Goal: Task Accomplishment & Management: Use online tool/utility

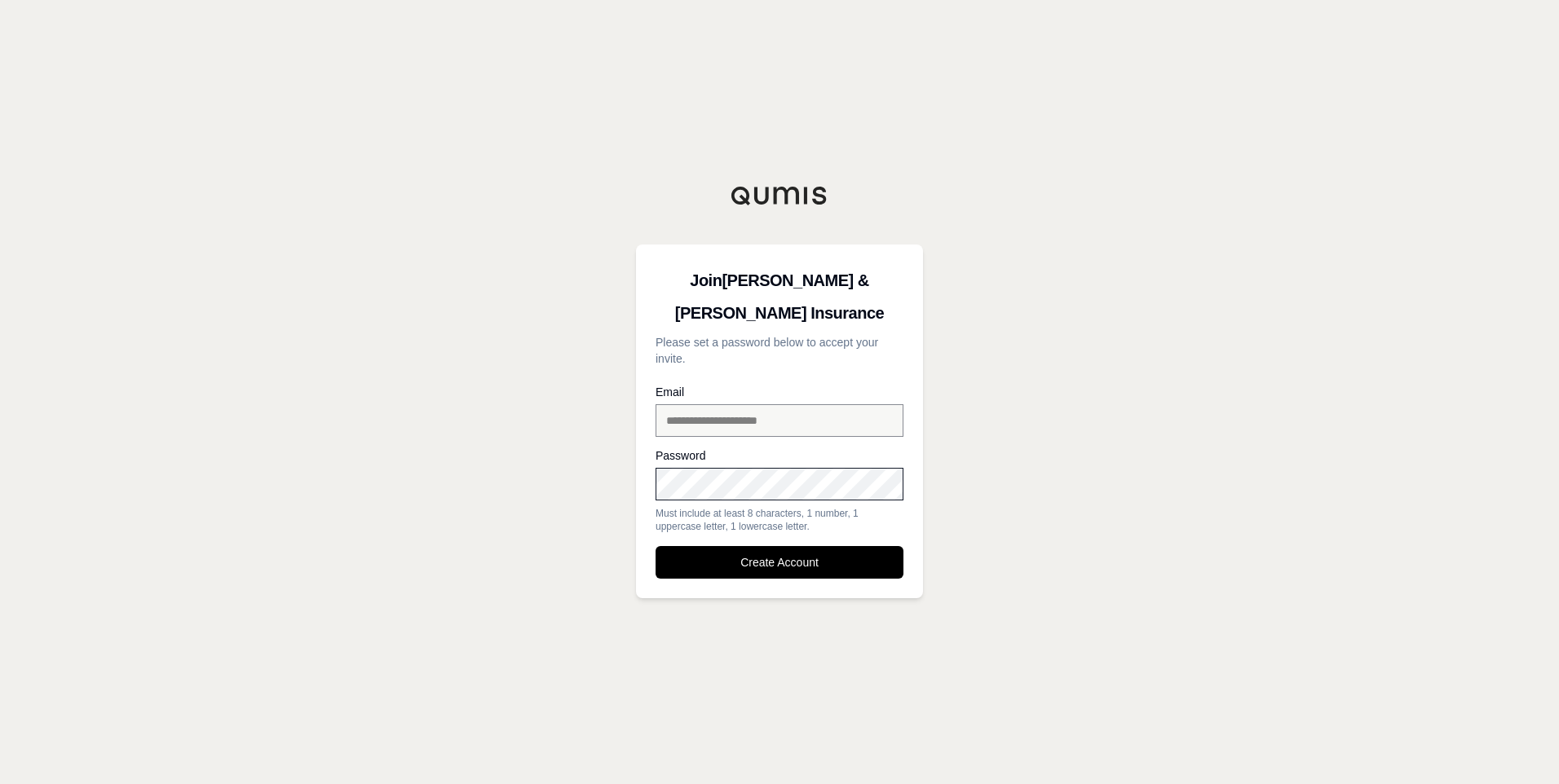
click at [754, 500] on div "Password Must include at least 8 characters, 1 number, 1 uppercase letter, 1 lo…" at bounding box center [780, 491] width 248 height 83
click at [656, 547] on button "Create Account" at bounding box center [780, 563] width 248 height 33
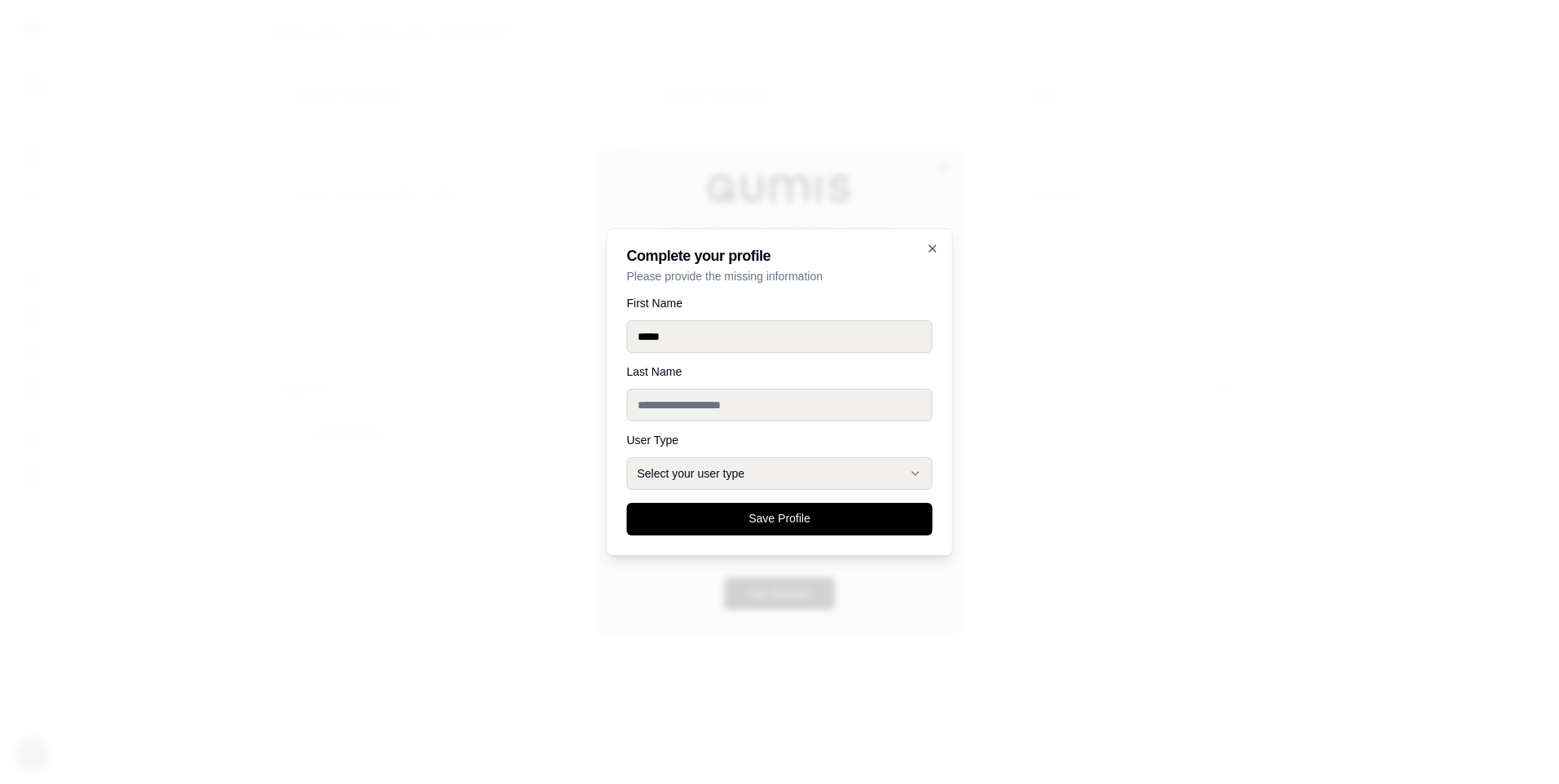
type input "*****"
type input "********"
click at [759, 462] on button "Select your user type" at bounding box center [780, 474] width 306 height 33
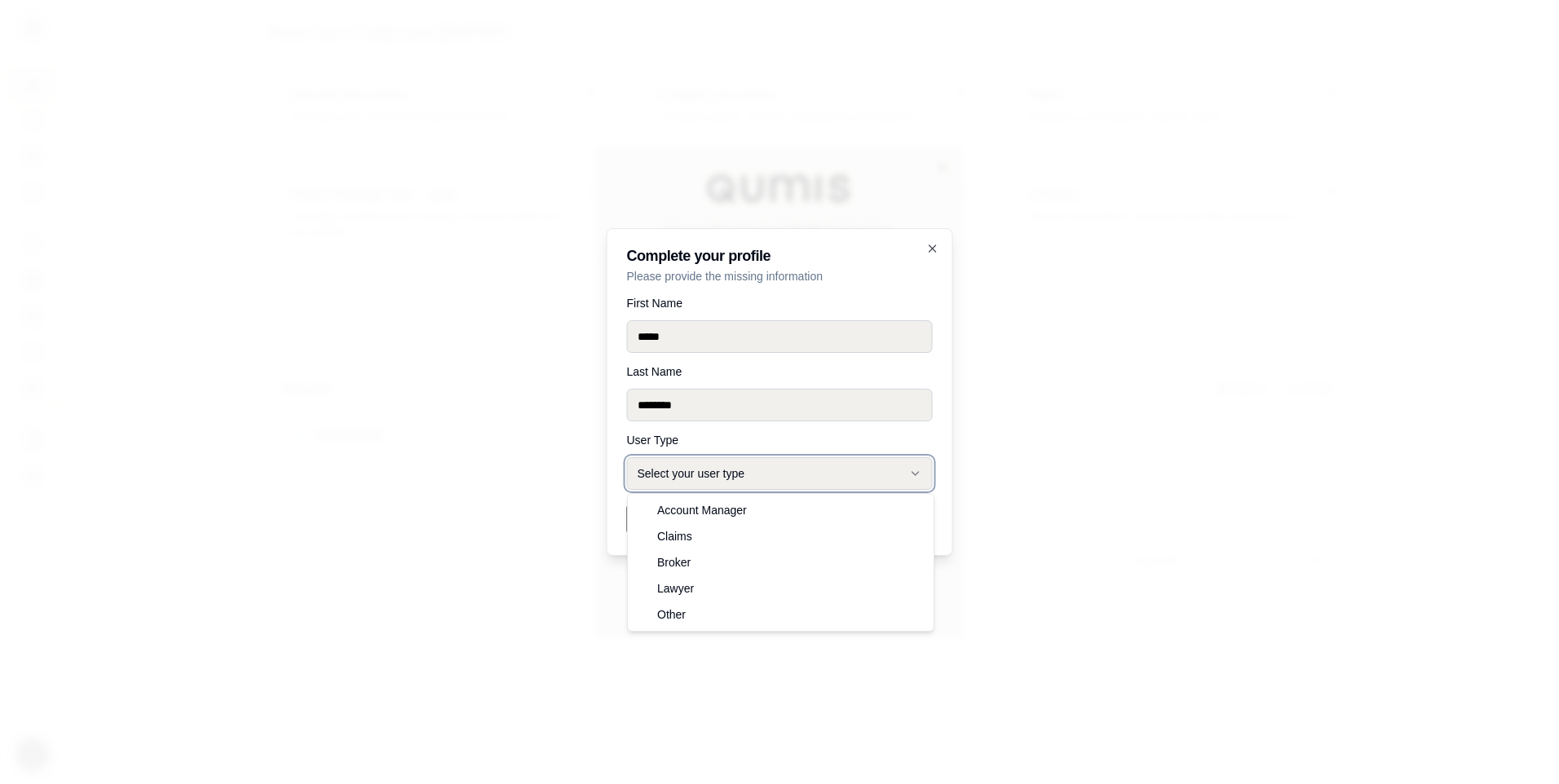
select select "******"
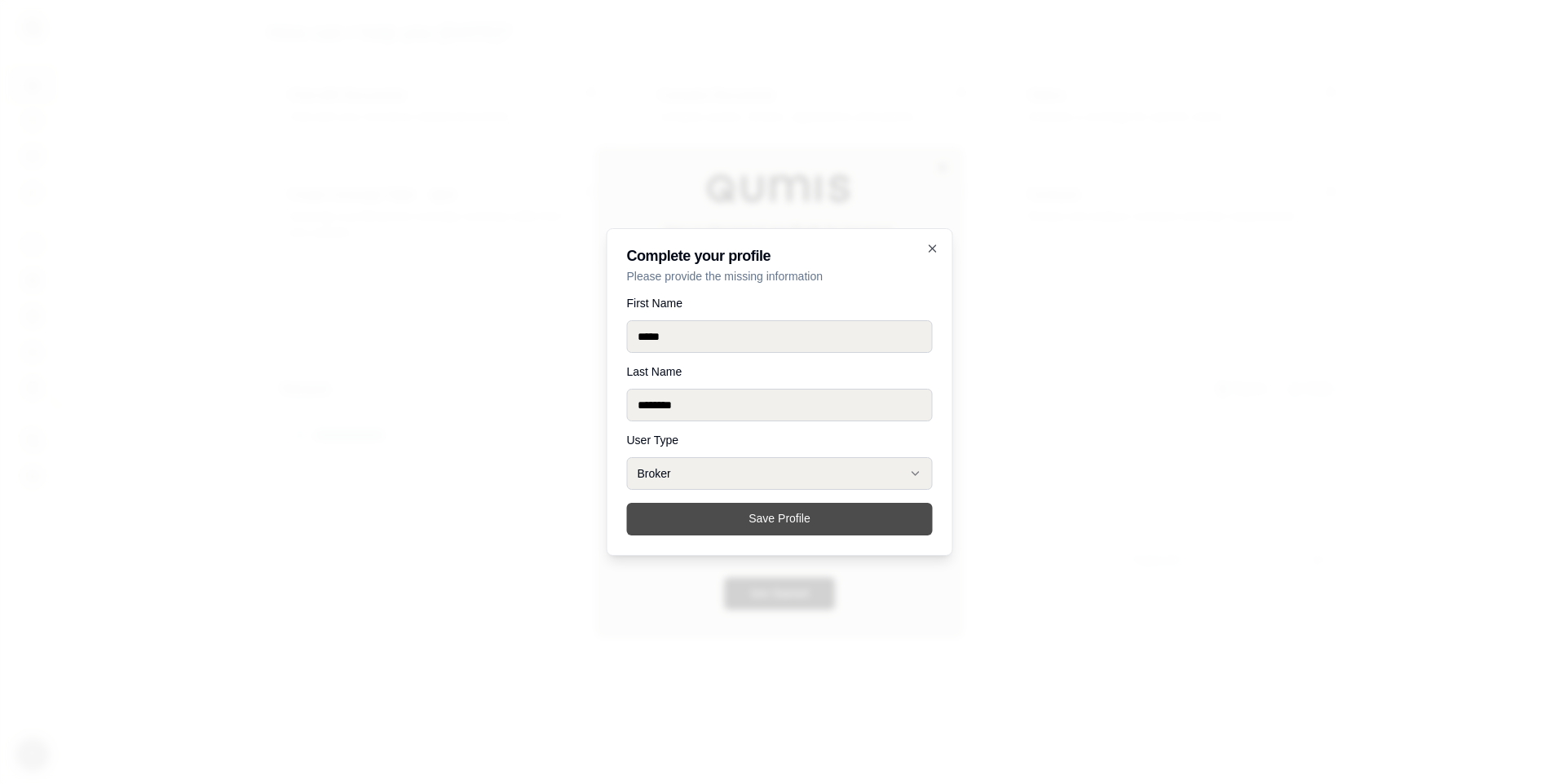
click at [755, 520] on button "Save Profile" at bounding box center [780, 519] width 306 height 33
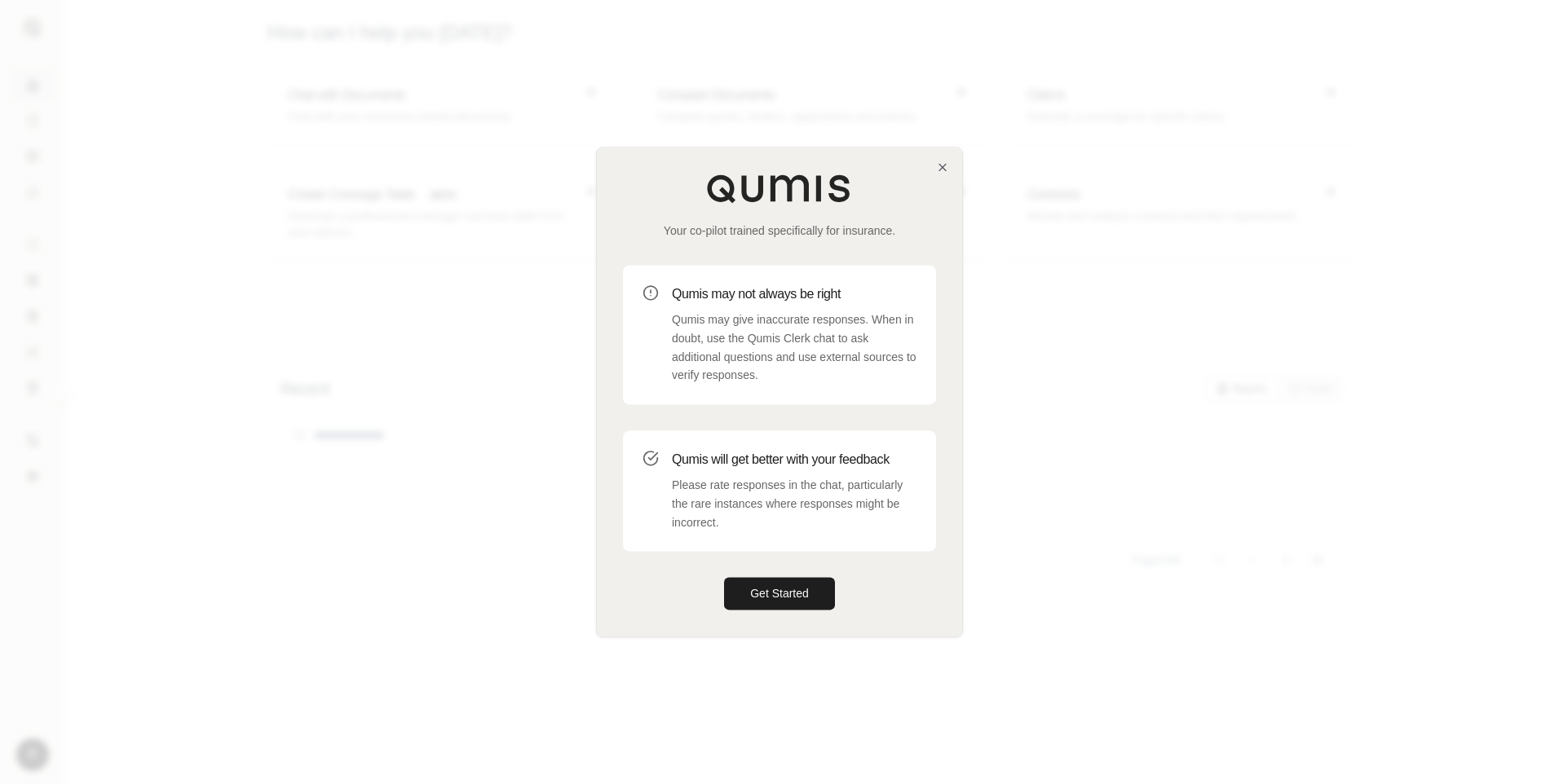
click at [788, 342] on p "Qumis may give inaccurate responses. When in doubt, use the Qumis Clerk chat to…" at bounding box center [794, 348] width 245 height 75
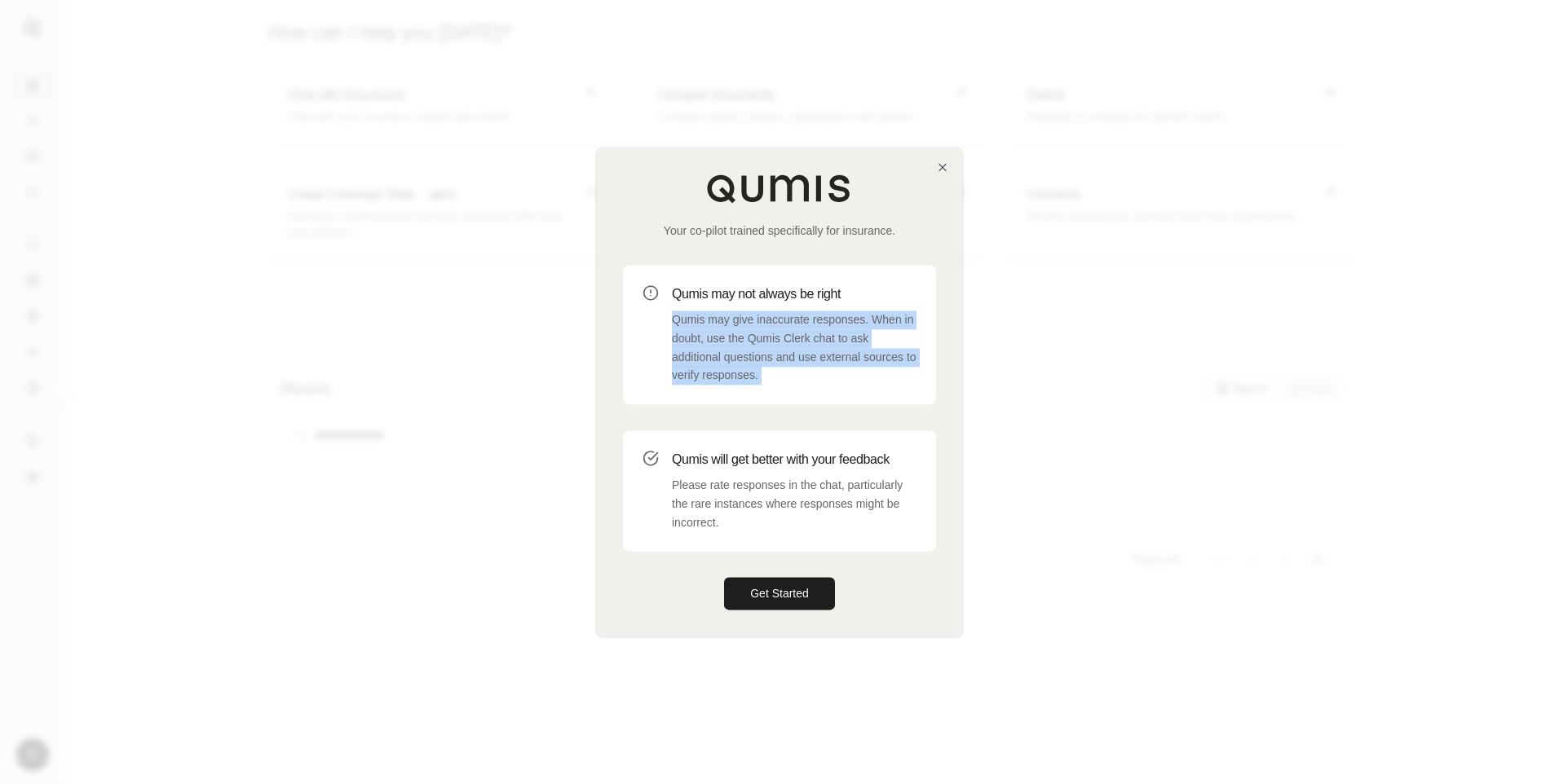
click at [788, 341] on p "Qumis may give inaccurate responses. When in doubt, use the Qumis Clerk chat to…" at bounding box center [794, 348] width 245 height 75
drag, startPoint x: 788, startPoint y: 341, endPoint x: 736, endPoint y: 357, distance: 54.4
click at [736, 357] on p "Qumis may give inaccurate responses. When in doubt, use the Qumis Clerk chat to…" at bounding box center [794, 348] width 245 height 75
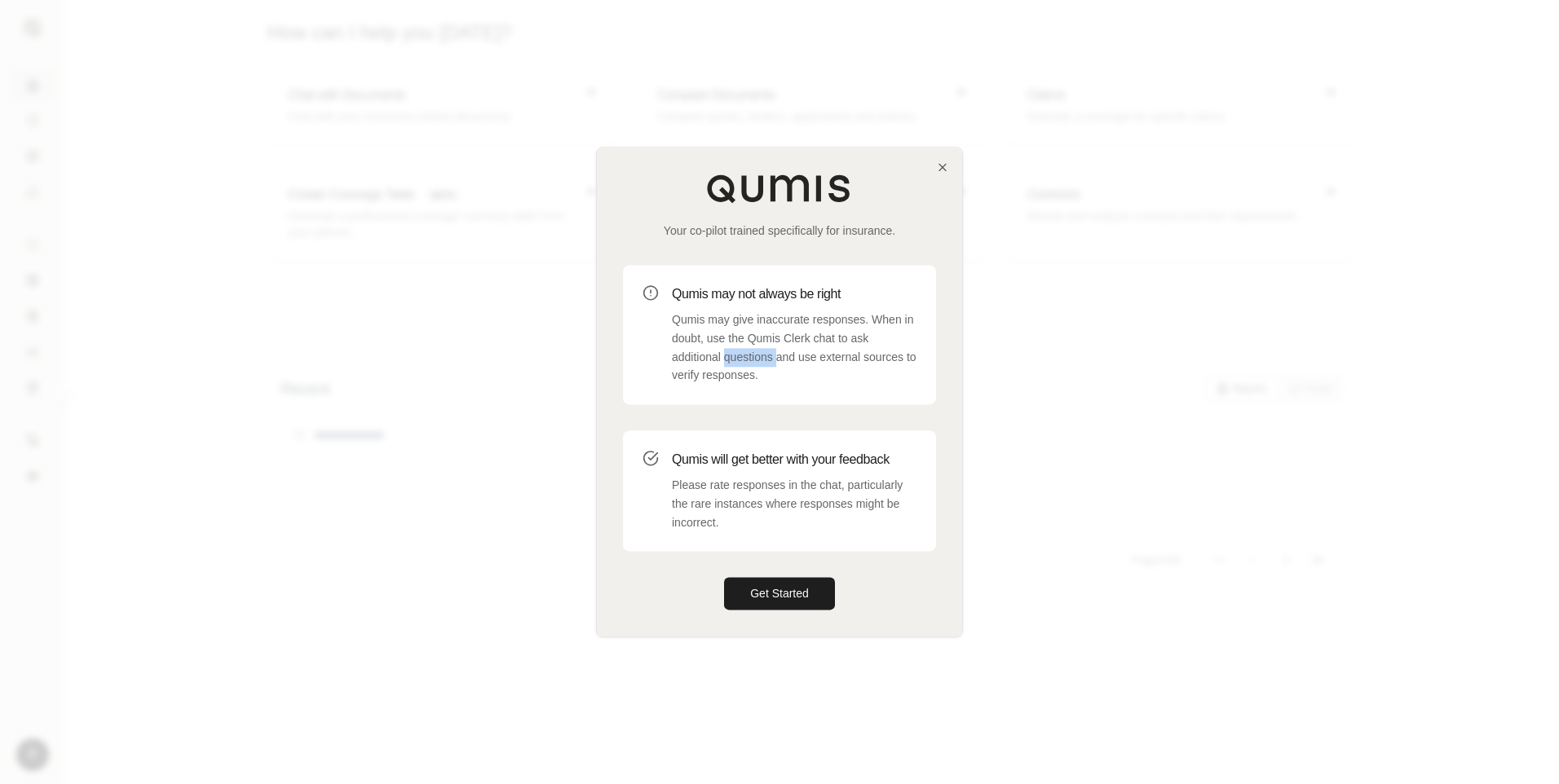
click at [735, 357] on p "Qumis may give inaccurate responses. When in doubt, use the Qumis Clerk chat to…" at bounding box center [794, 348] width 245 height 75
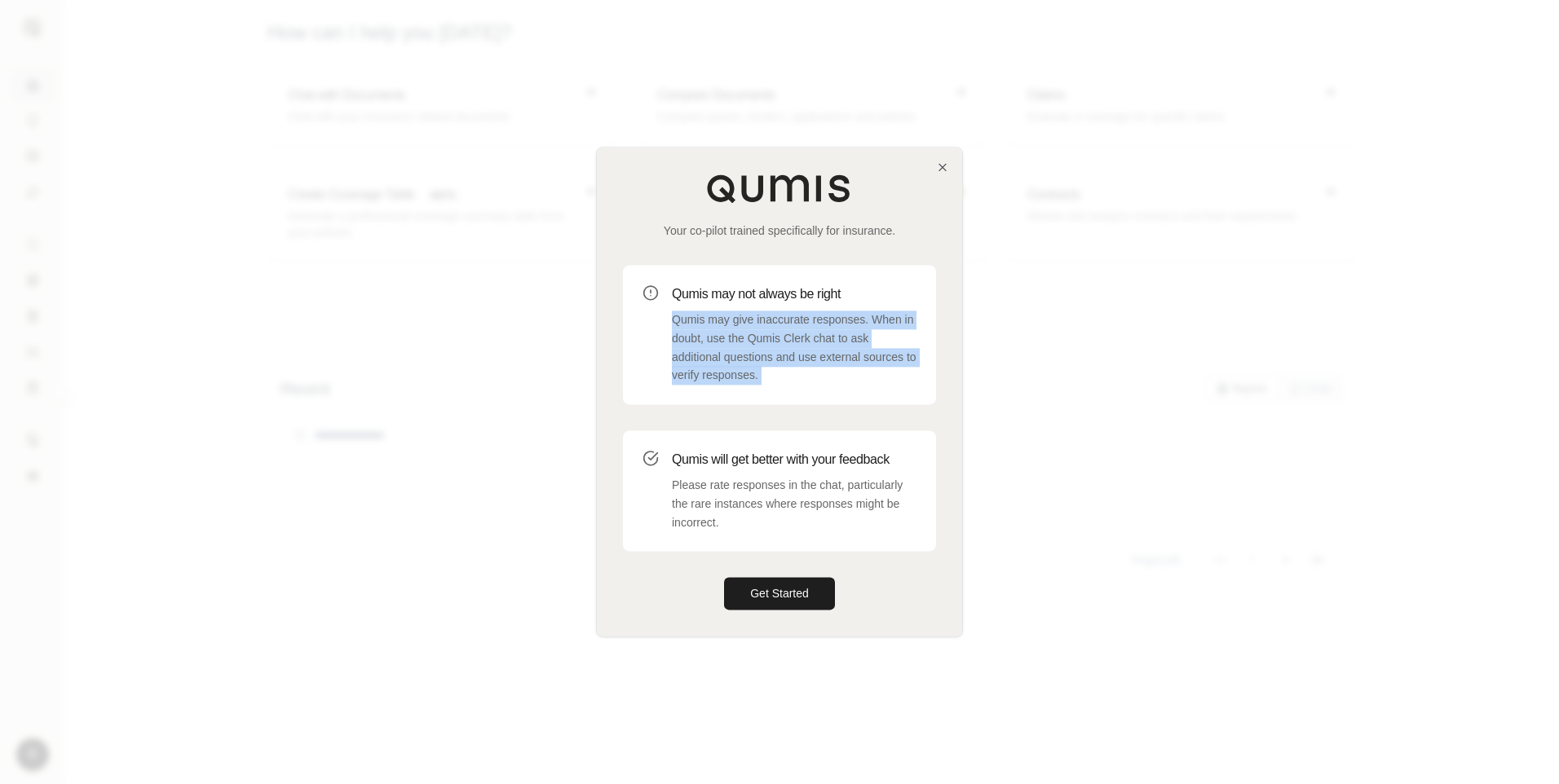
click at [735, 357] on p "Qumis may give inaccurate responses. When in doubt, use the Qumis Clerk chat to…" at bounding box center [794, 348] width 245 height 75
drag, startPoint x: 735, startPoint y: 357, endPoint x: 728, endPoint y: 362, distance: 8.6
click at [728, 362] on p "Qumis may give inaccurate responses. When in doubt, use the Qumis Clerk chat to…" at bounding box center [794, 348] width 245 height 75
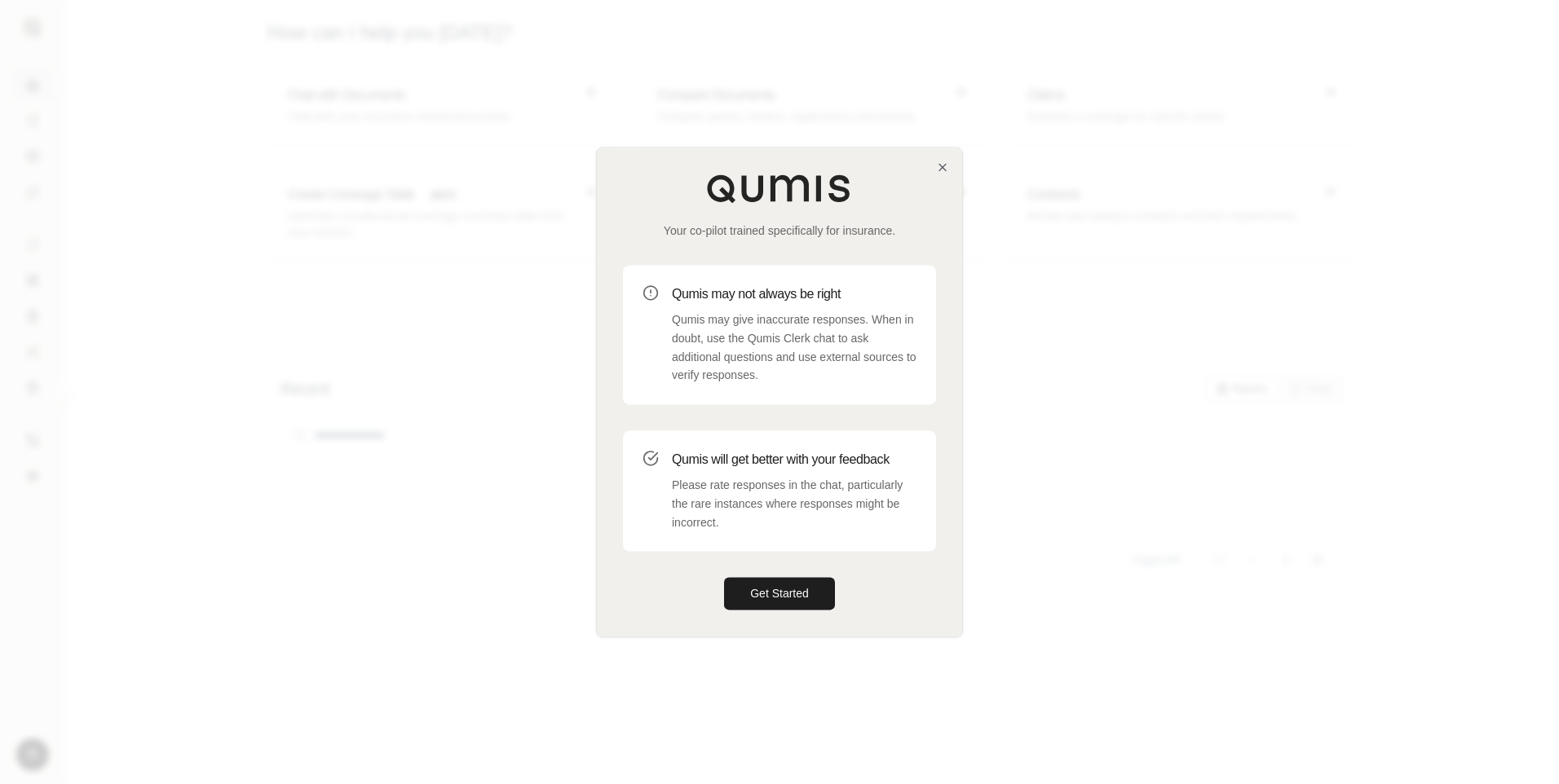
click at [727, 361] on p "Qumis may give inaccurate responses. When in doubt, use the Qumis Clerk chat to…" at bounding box center [794, 348] width 245 height 75
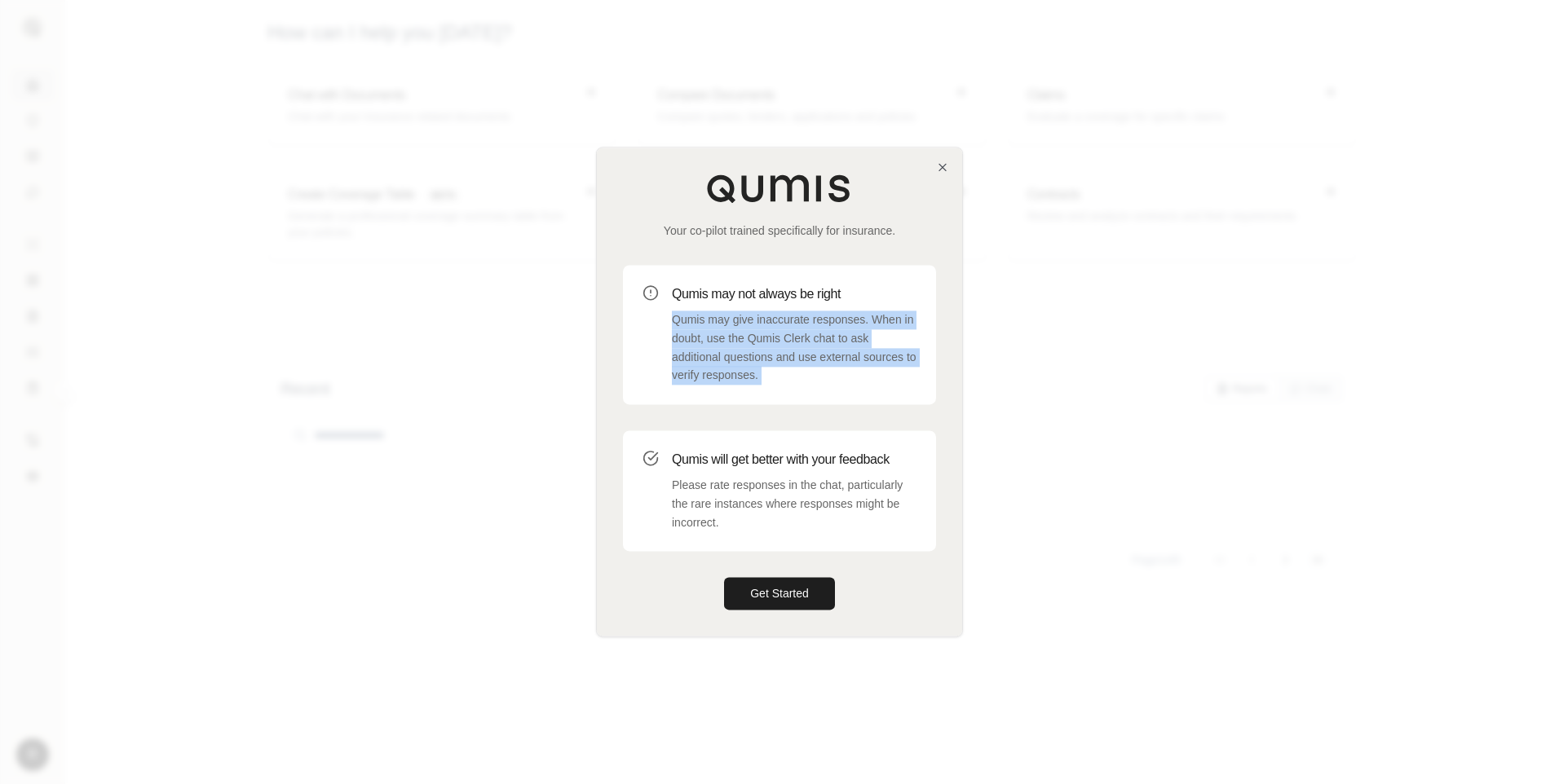
click at [727, 361] on p "Qumis may give inaccurate responses. When in doubt, use the Qumis Clerk chat to…" at bounding box center [794, 348] width 245 height 75
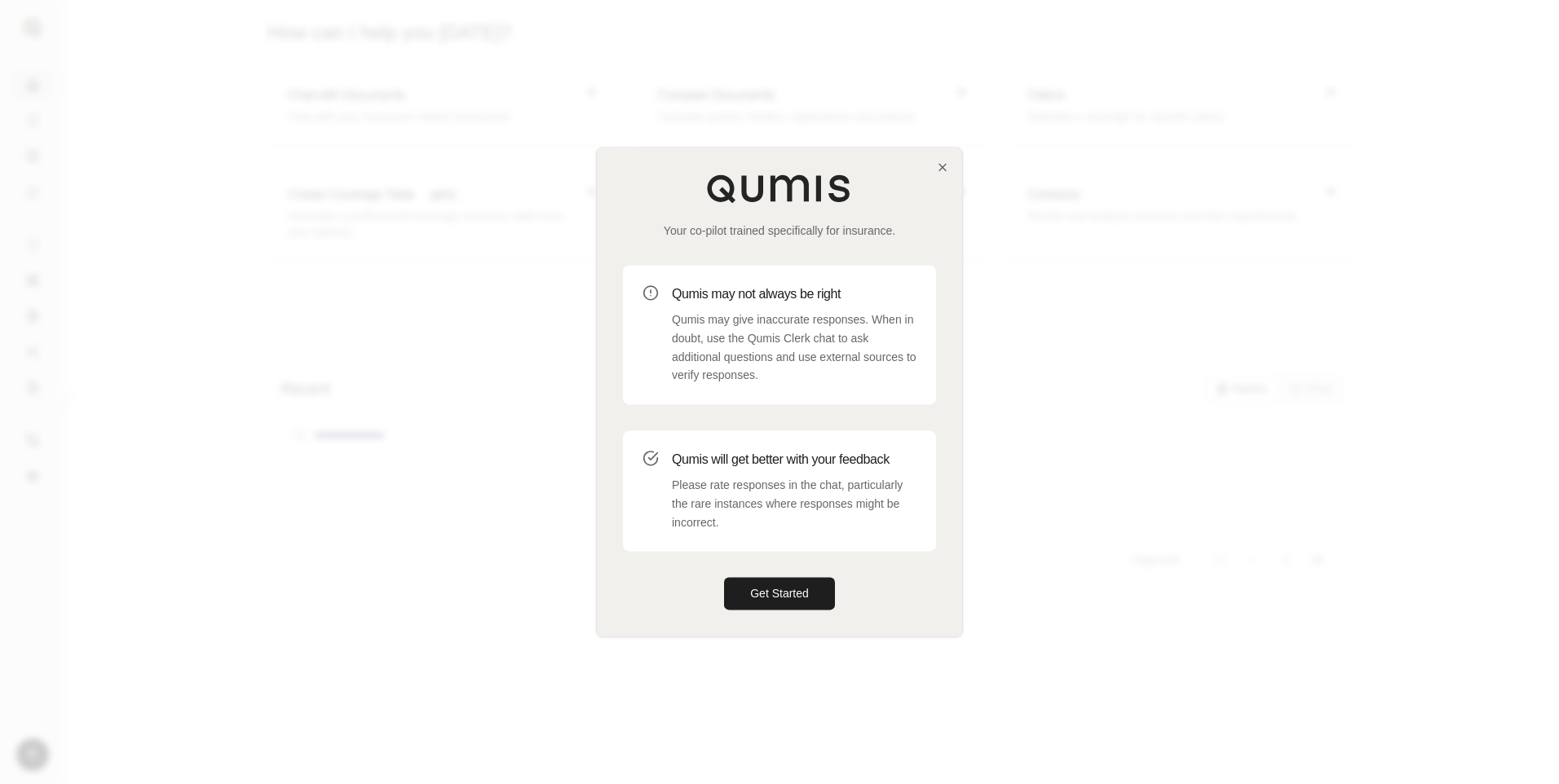
click at [742, 494] on p "Please rate responses in the chat, particularly the rare instances where respon…" at bounding box center [794, 503] width 245 height 55
click at [741, 493] on p "Please rate responses in the chat, particularly the rare instances where respon…" at bounding box center [794, 503] width 245 height 55
click at [741, 492] on p "Please rate responses in the chat, particularly the rare instances where respon…" at bounding box center [794, 503] width 245 height 55
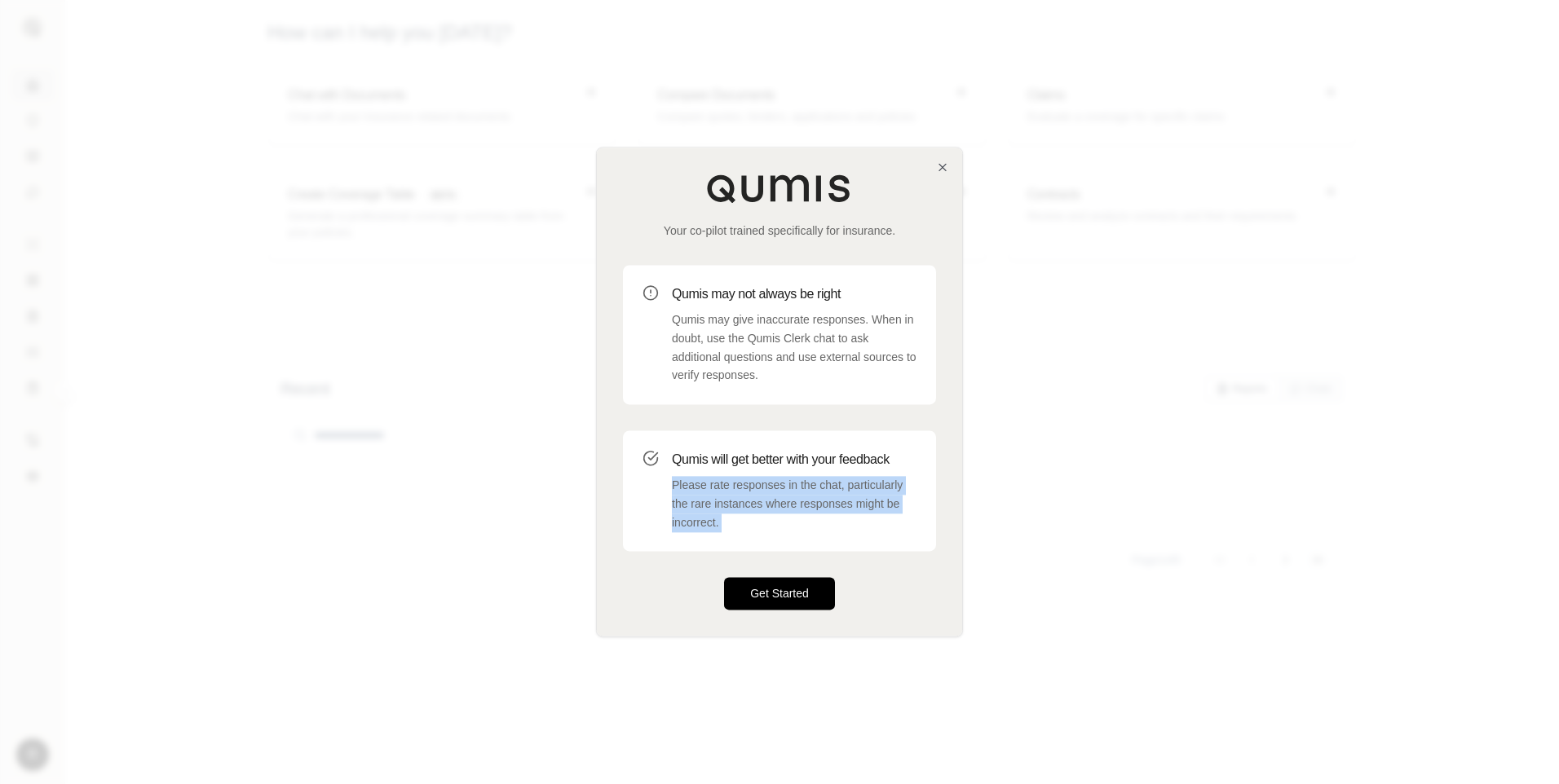
drag, startPoint x: 741, startPoint y: 492, endPoint x: 768, endPoint y: 591, distance: 102.6
click at [772, 590] on button "Get Started" at bounding box center [780, 595] width 111 height 33
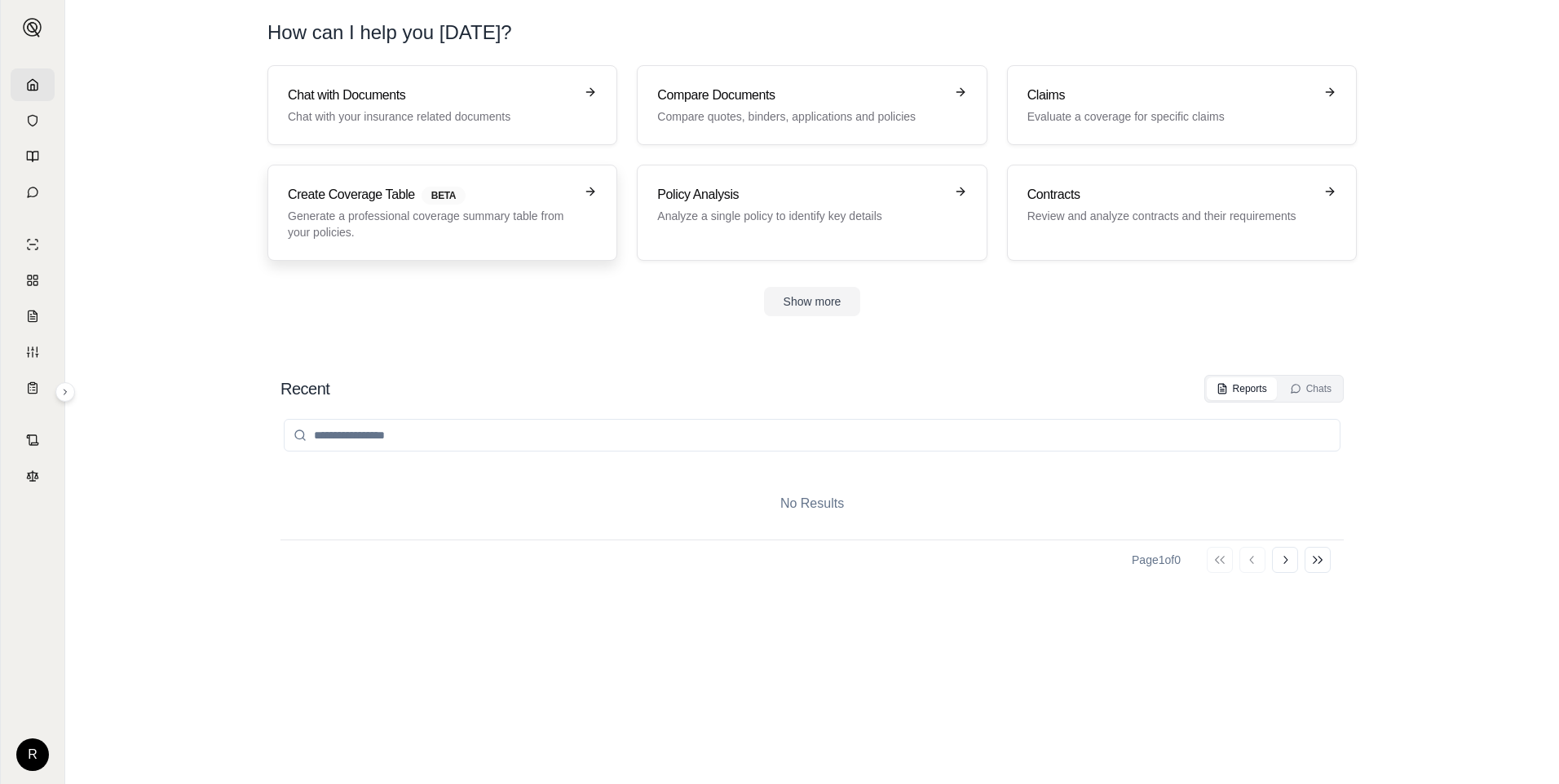
click at [501, 203] on h3 "Create Coverage Table BETA" at bounding box center [430, 195] width 287 height 20
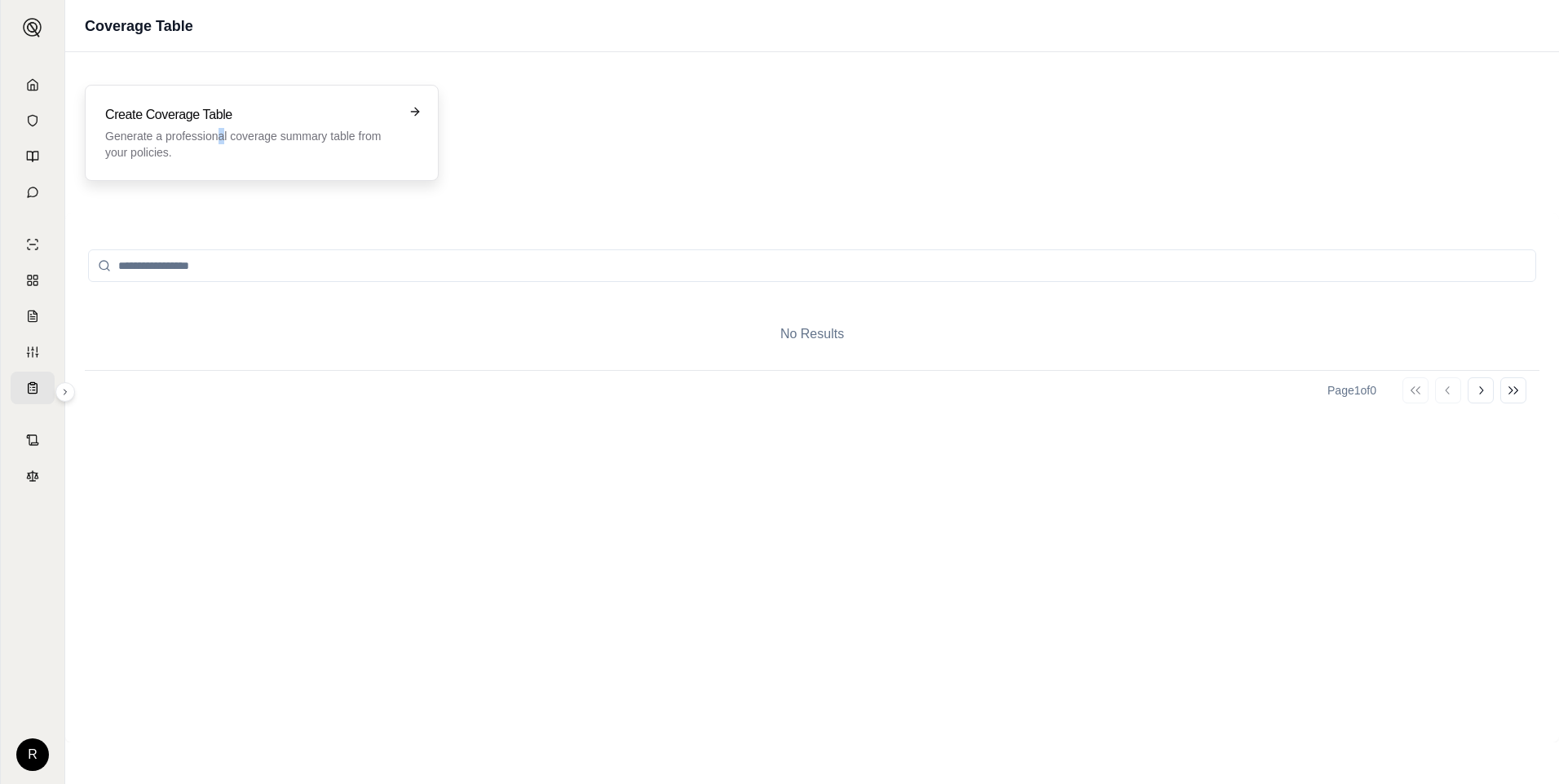
click at [225, 143] on p "Generate a professional coverage summary table from your policies." at bounding box center [250, 145] width 290 height 33
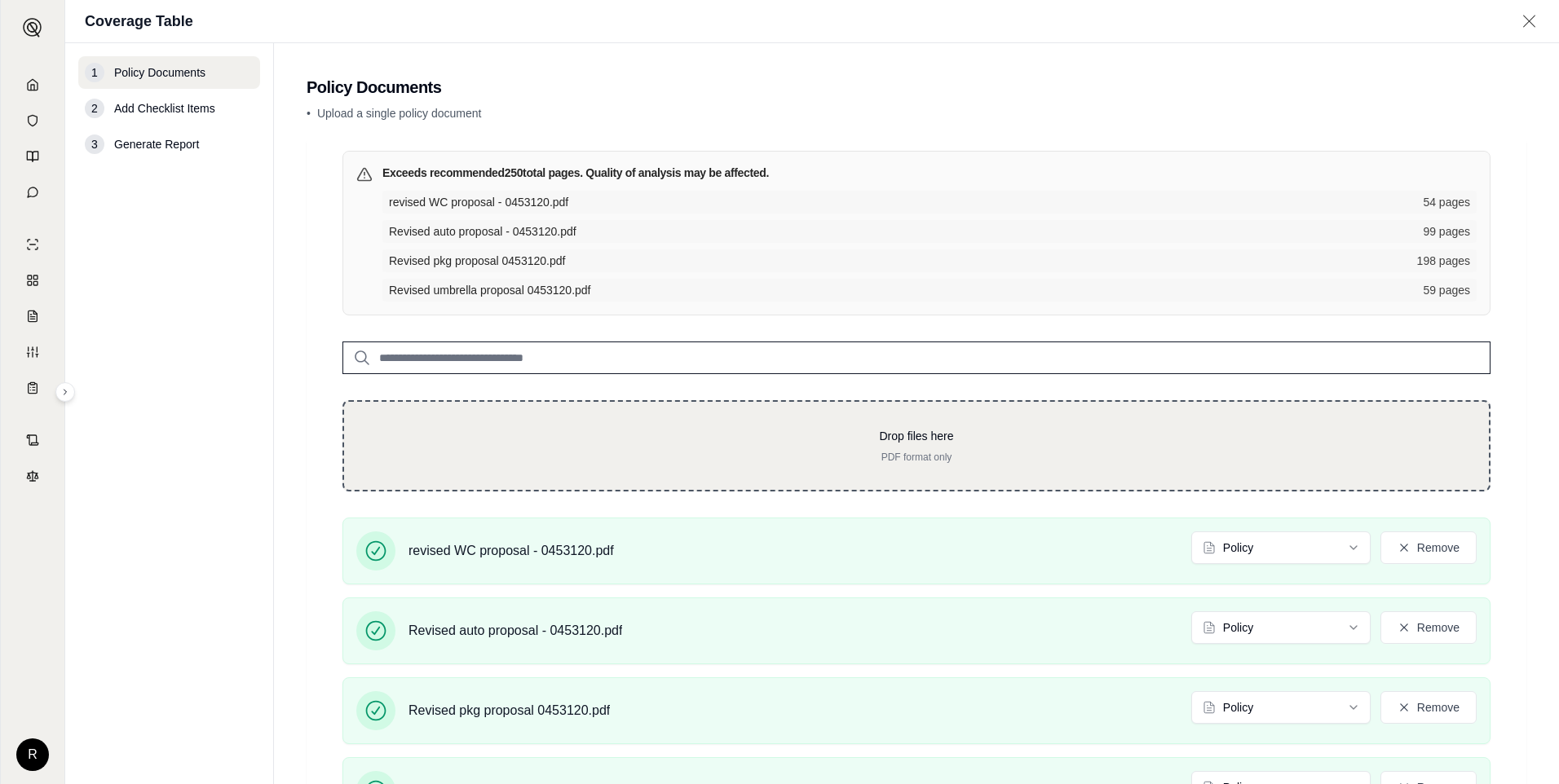
scroll to position [154, 0]
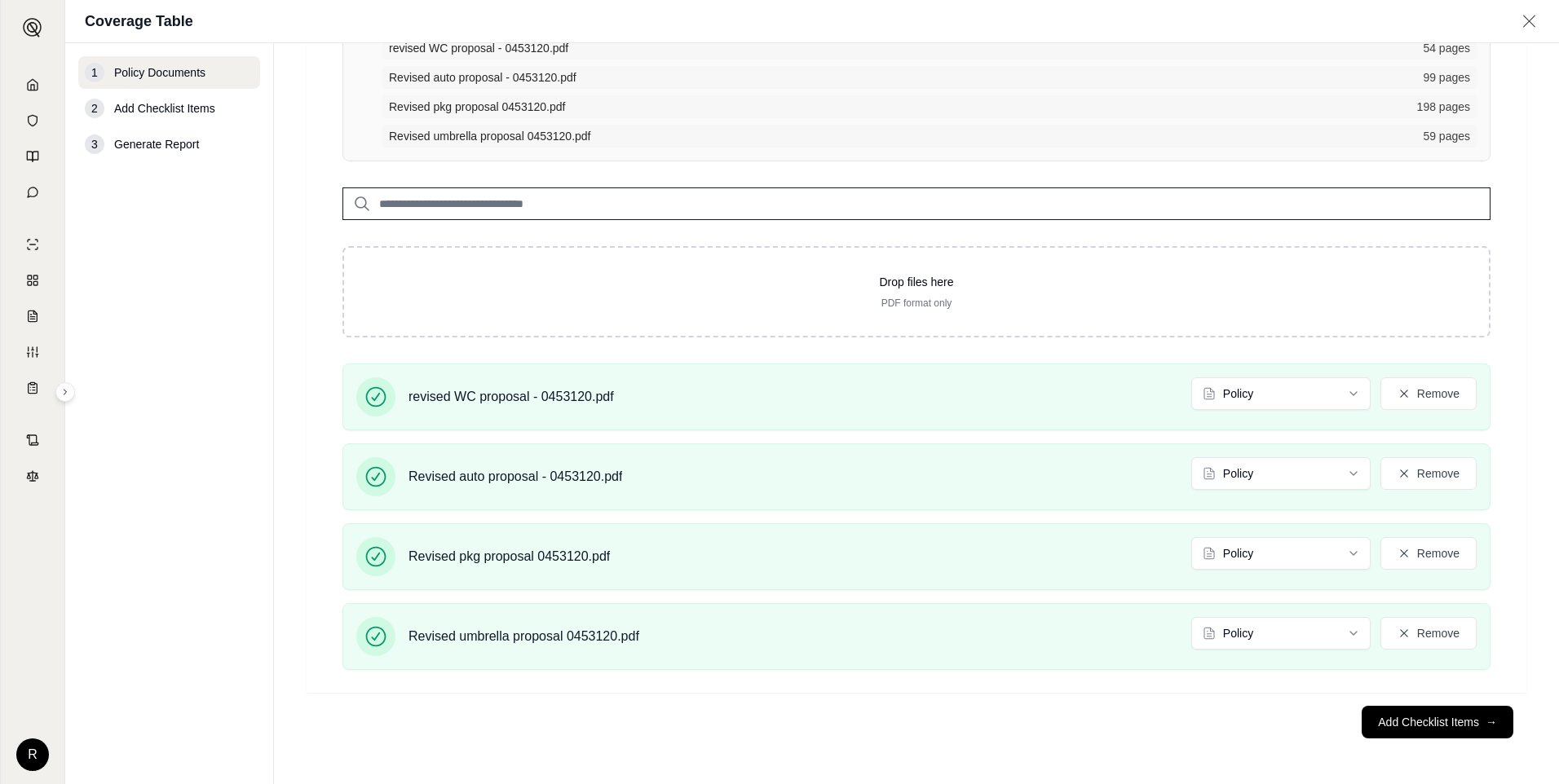
click at [843, 209] on input "search" at bounding box center [916, 204] width 1148 height 33
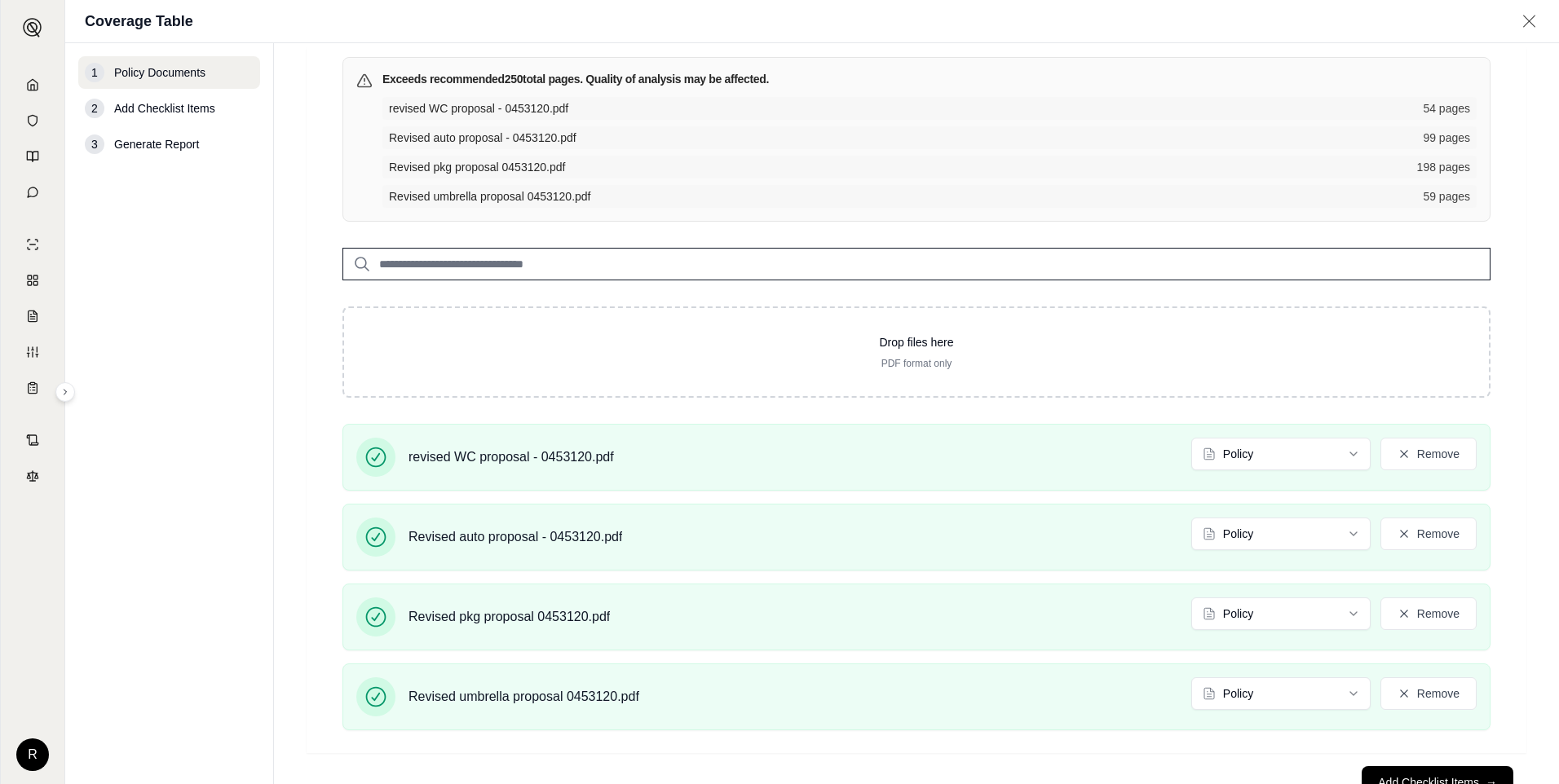
scroll to position [0, 0]
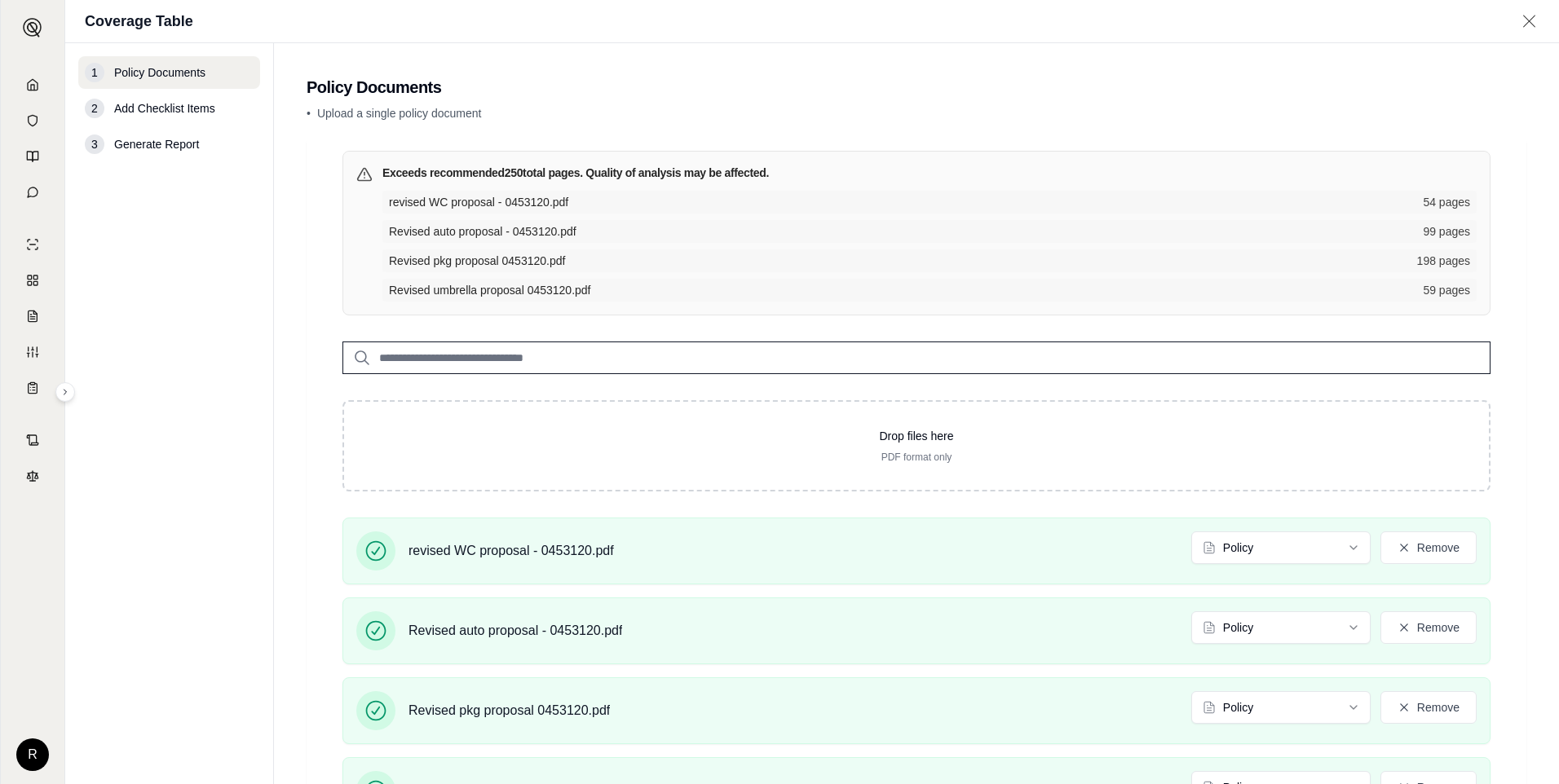
click at [656, 176] on h3 "Exceeds recommended 250 total pages. Quality of analysis may be affected." at bounding box center [575, 173] width 387 height 16
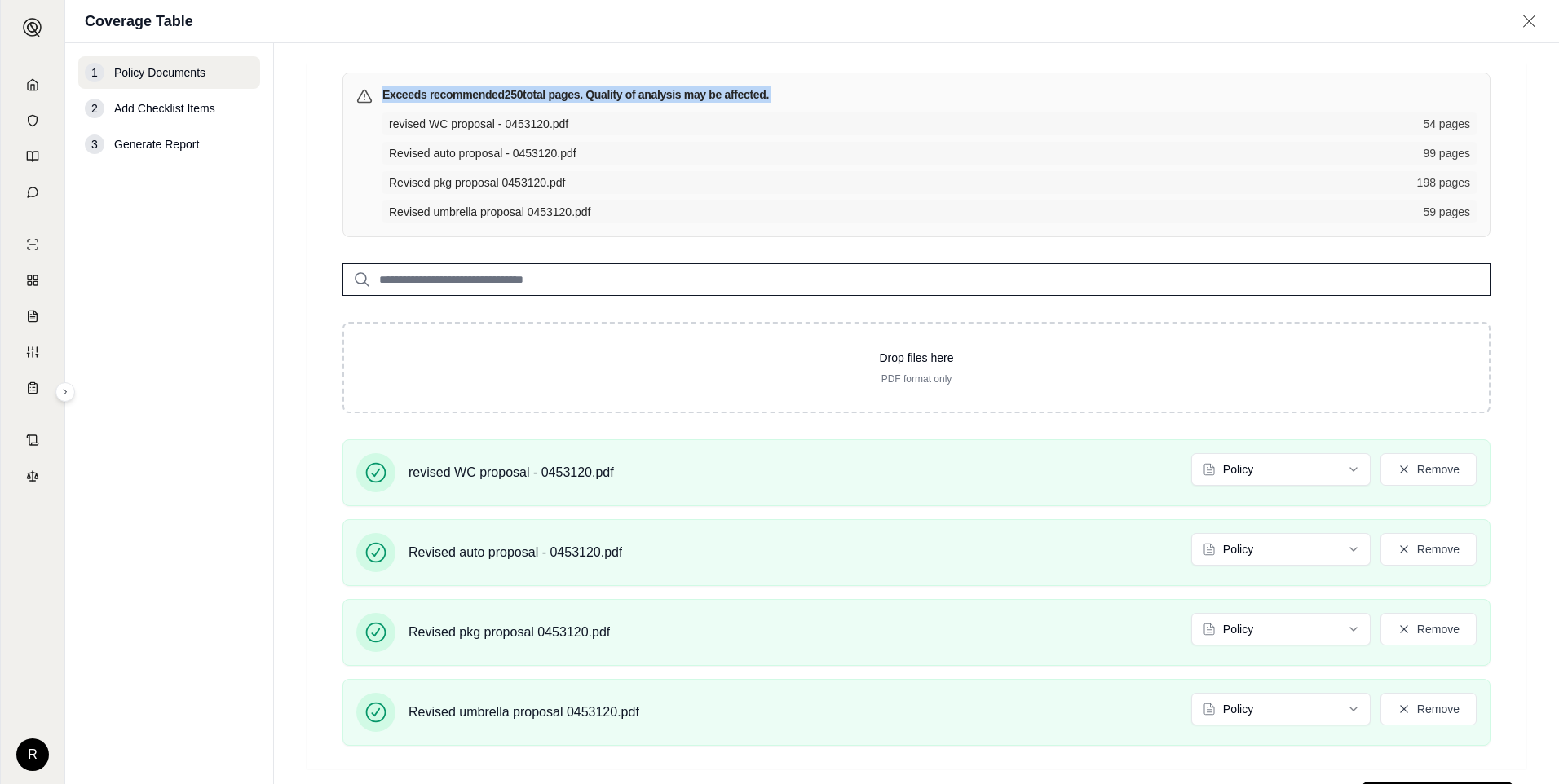
scroll to position [154, 0]
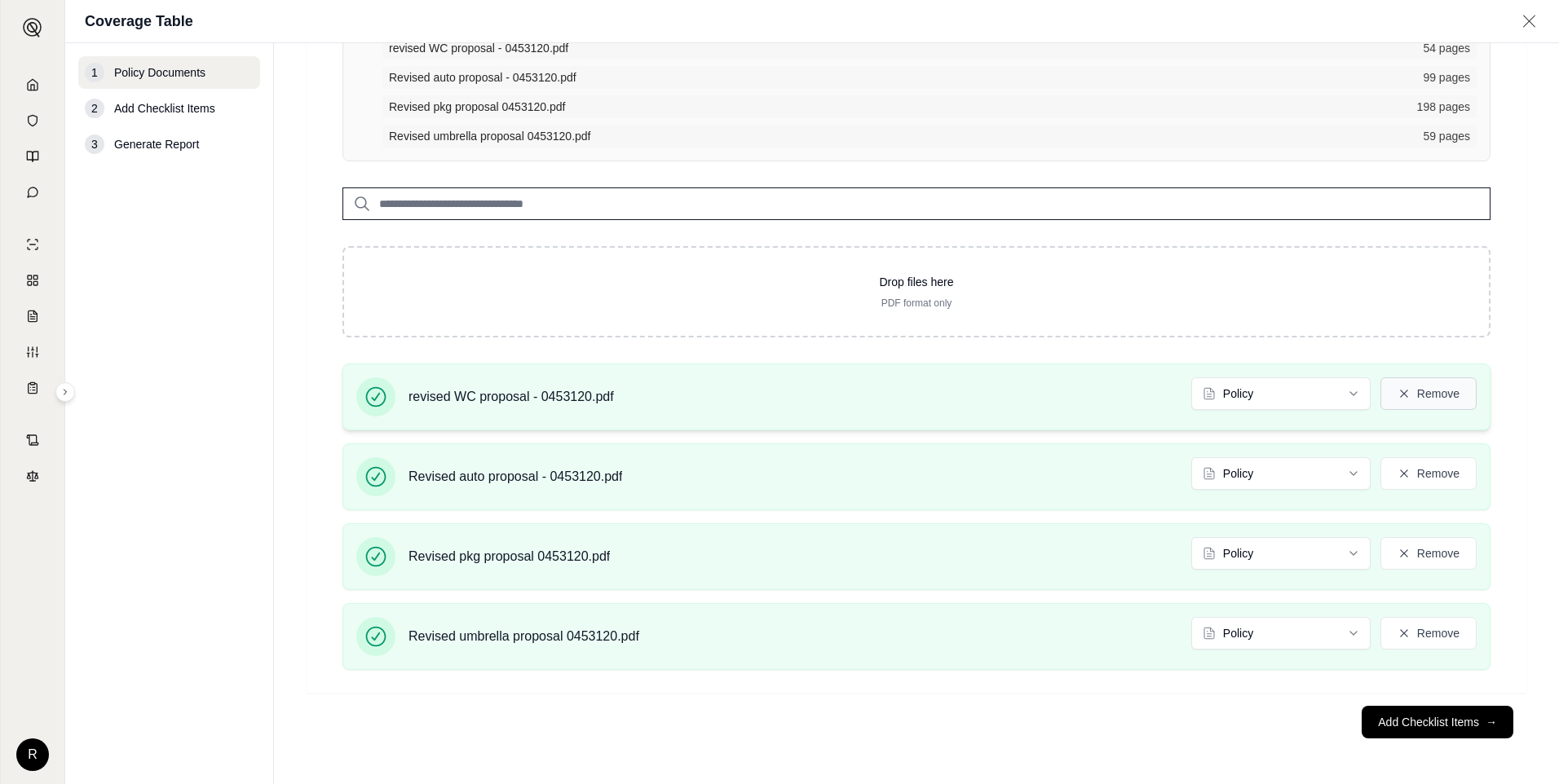
click at [1400, 390] on icon at bounding box center [1403, 393] width 7 height 7
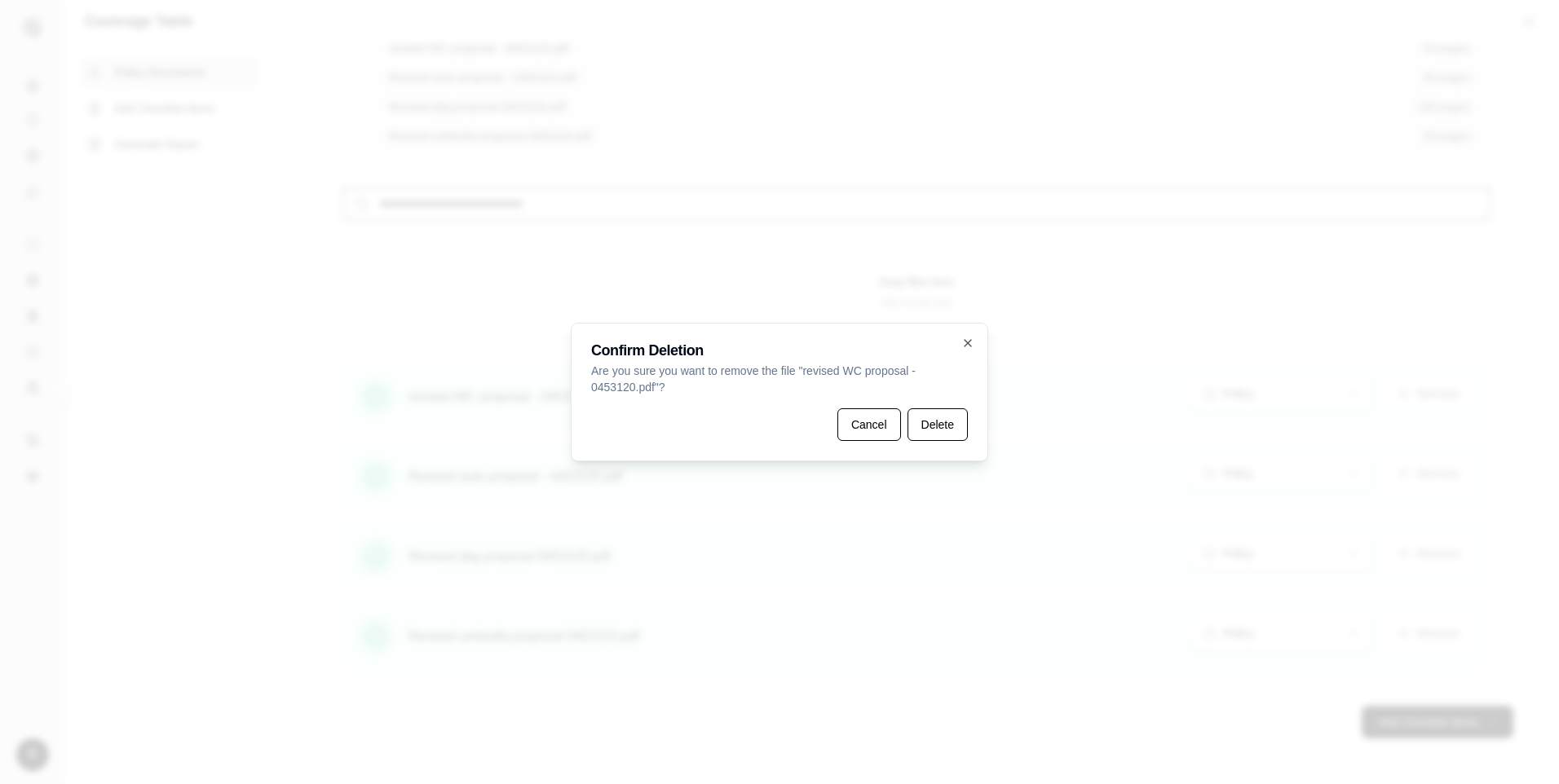
click at [909, 426] on button "Delete" at bounding box center [938, 425] width 60 height 33
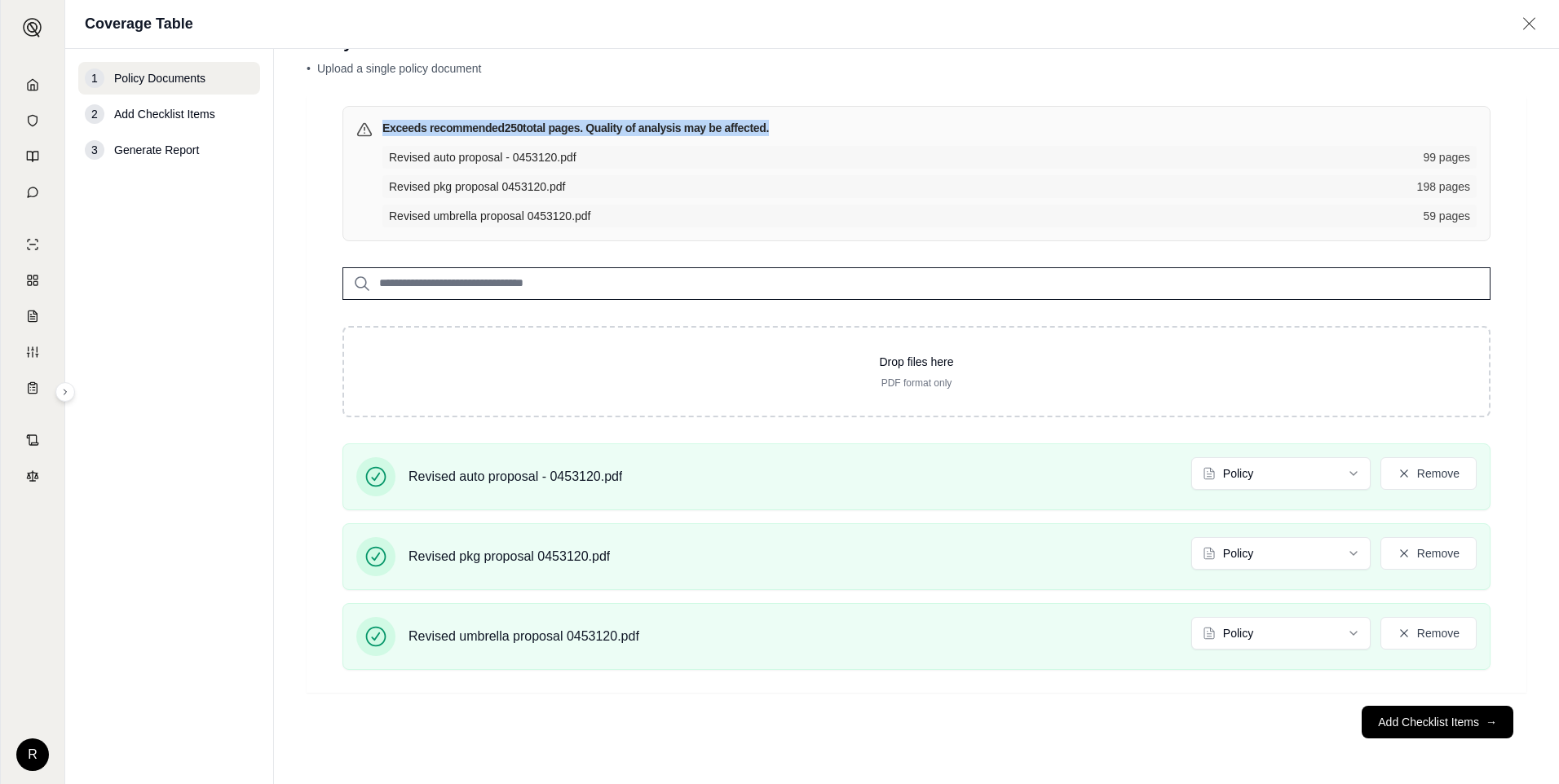
scroll to position [51, 0]
click at [1440, 485] on button "Remove" at bounding box center [1429, 474] width 96 height 33
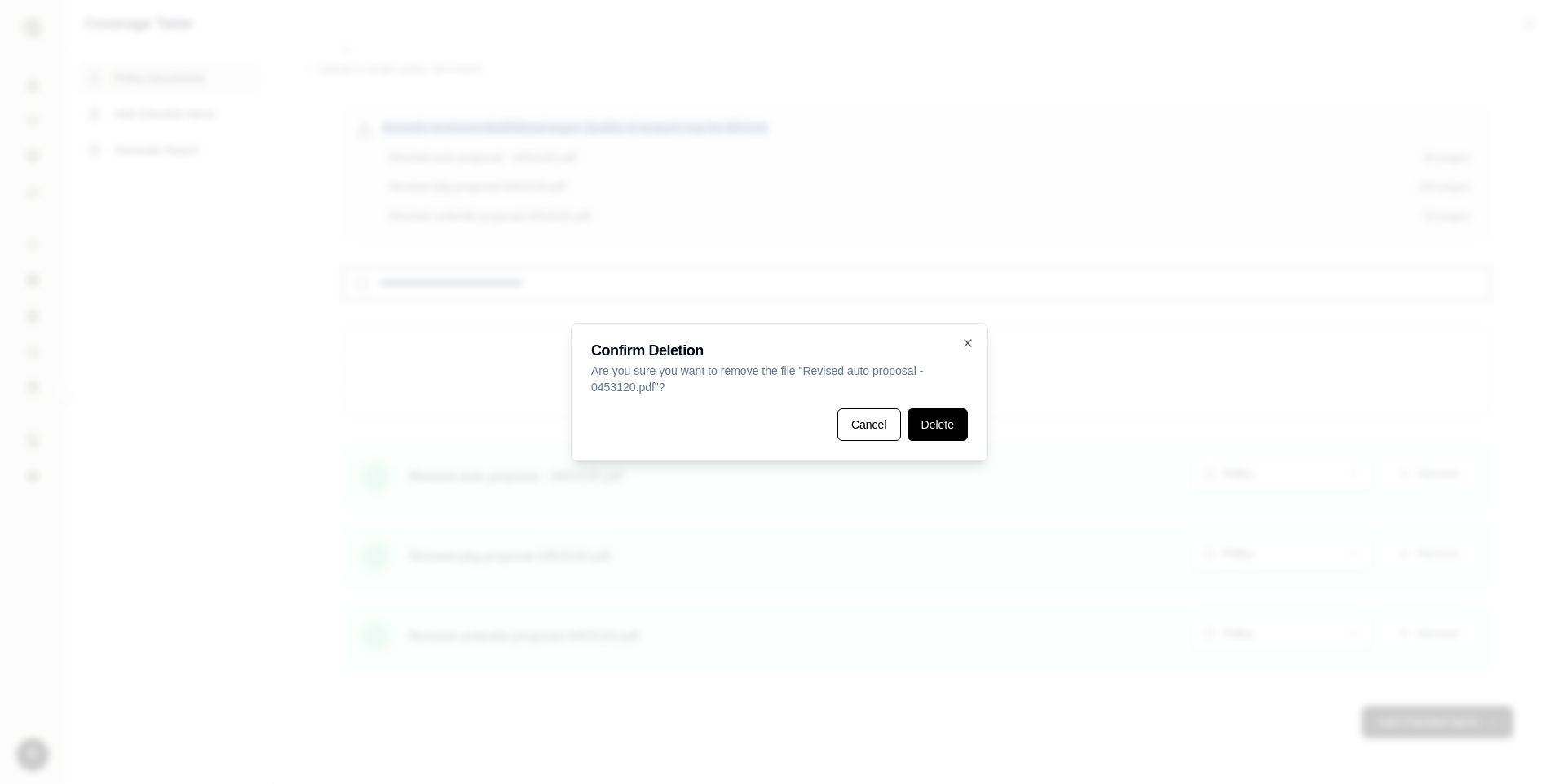
click at [934, 421] on button "Delete" at bounding box center [938, 425] width 60 height 33
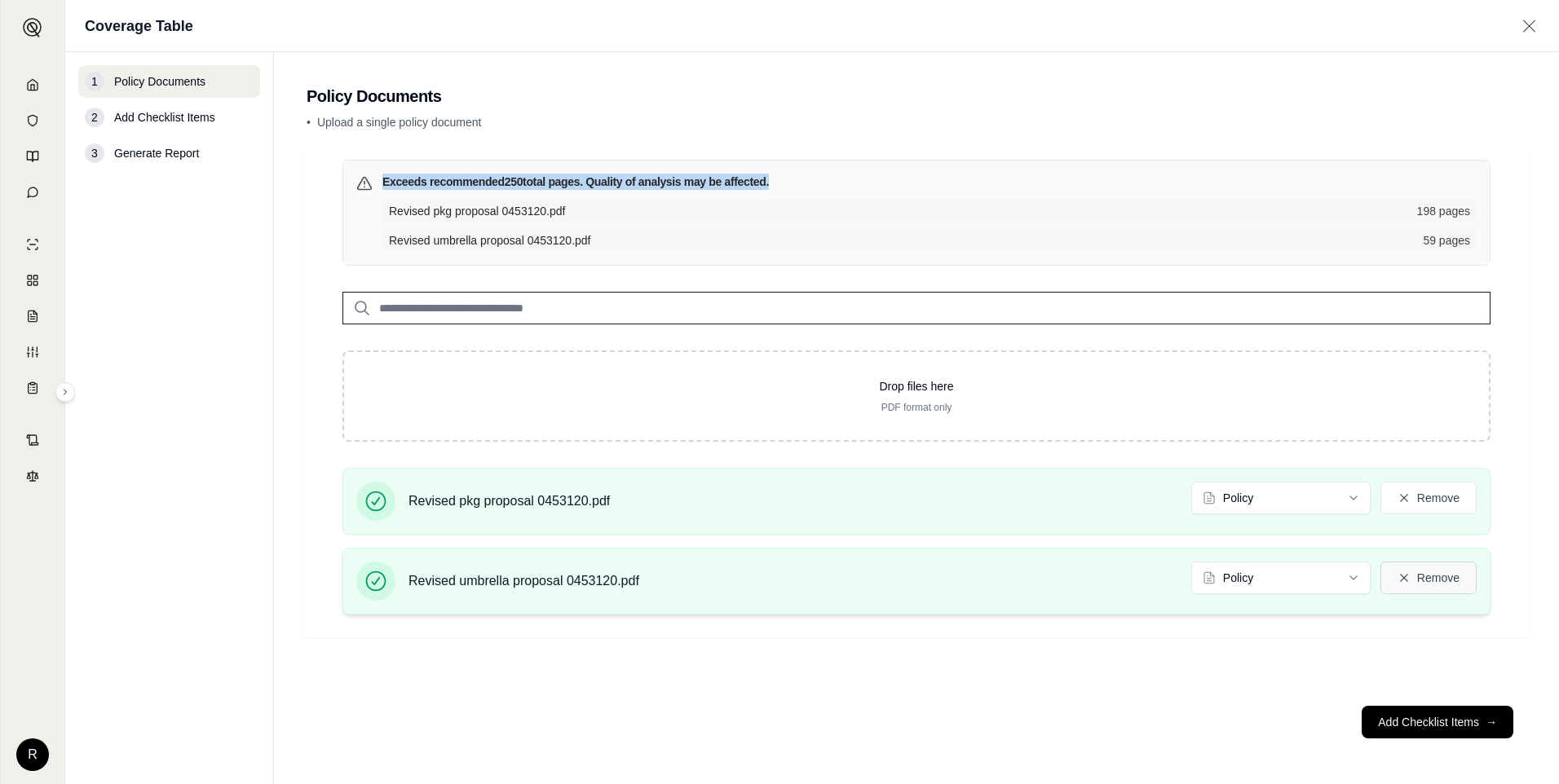
click at [1423, 572] on button "Remove" at bounding box center [1429, 578] width 96 height 33
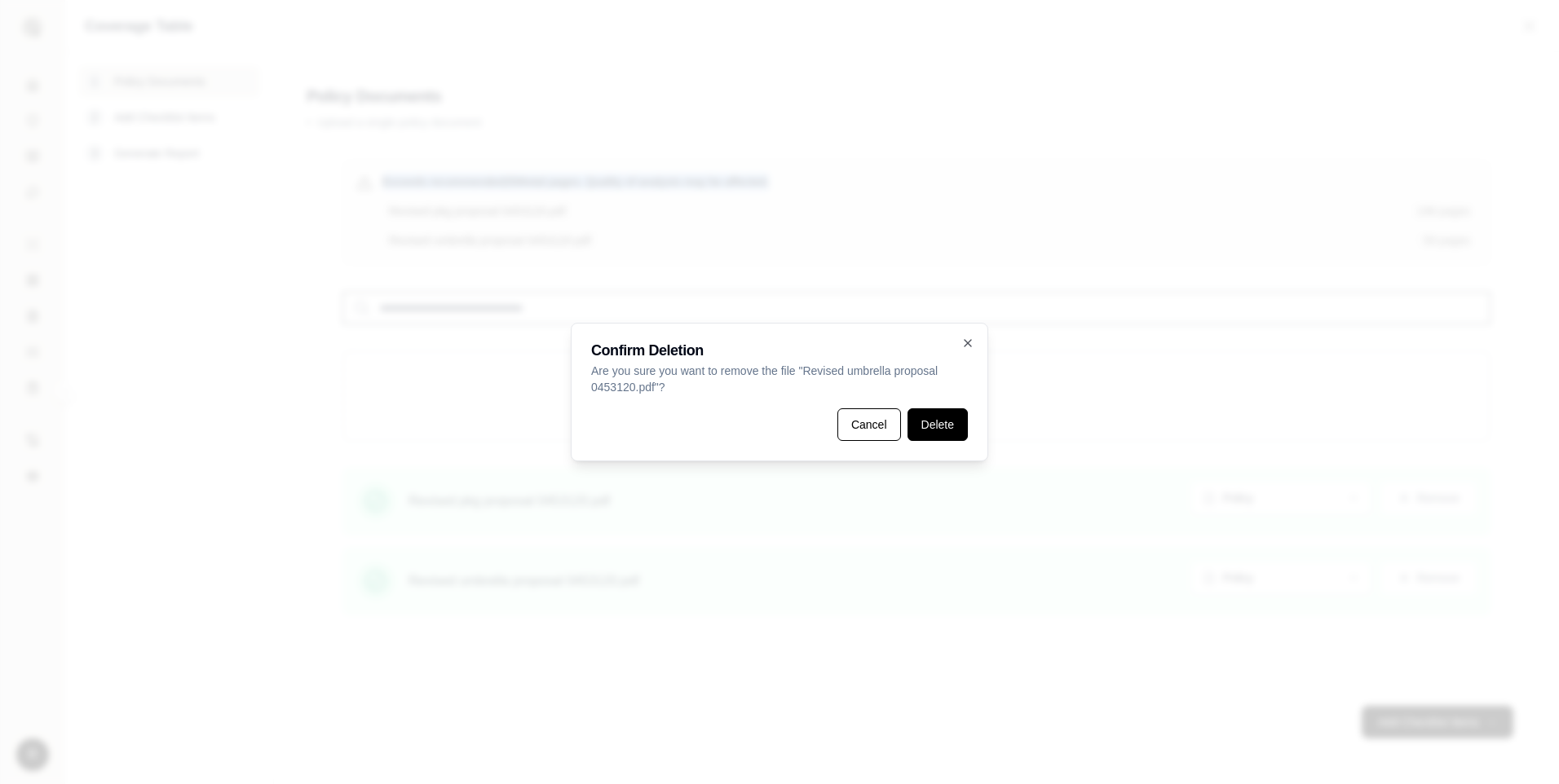
click at [949, 430] on button "Delete" at bounding box center [938, 425] width 60 height 33
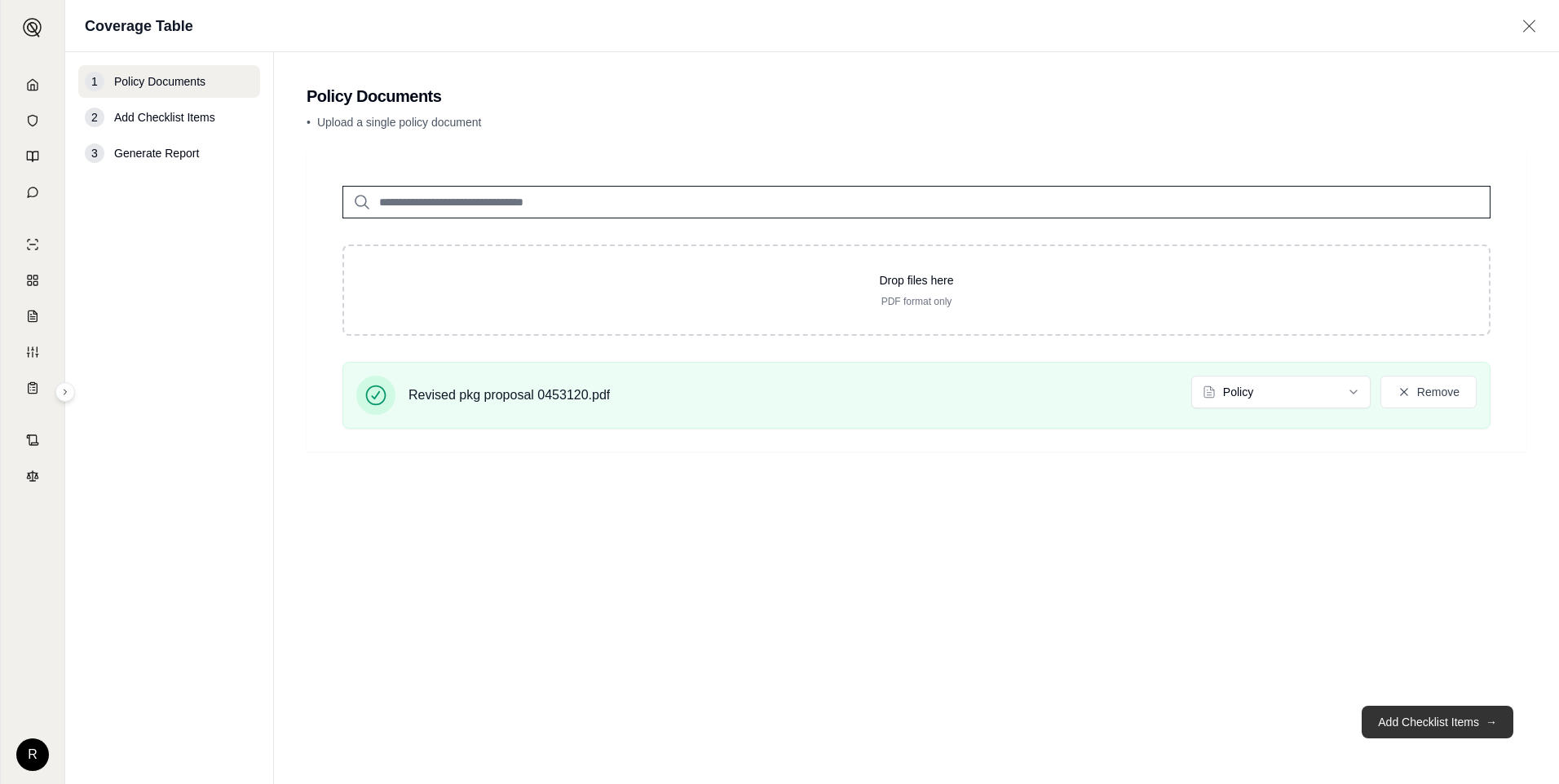
click at [1420, 714] on button "Add Checklist Items →" at bounding box center [1437, 722] width 152 height 33
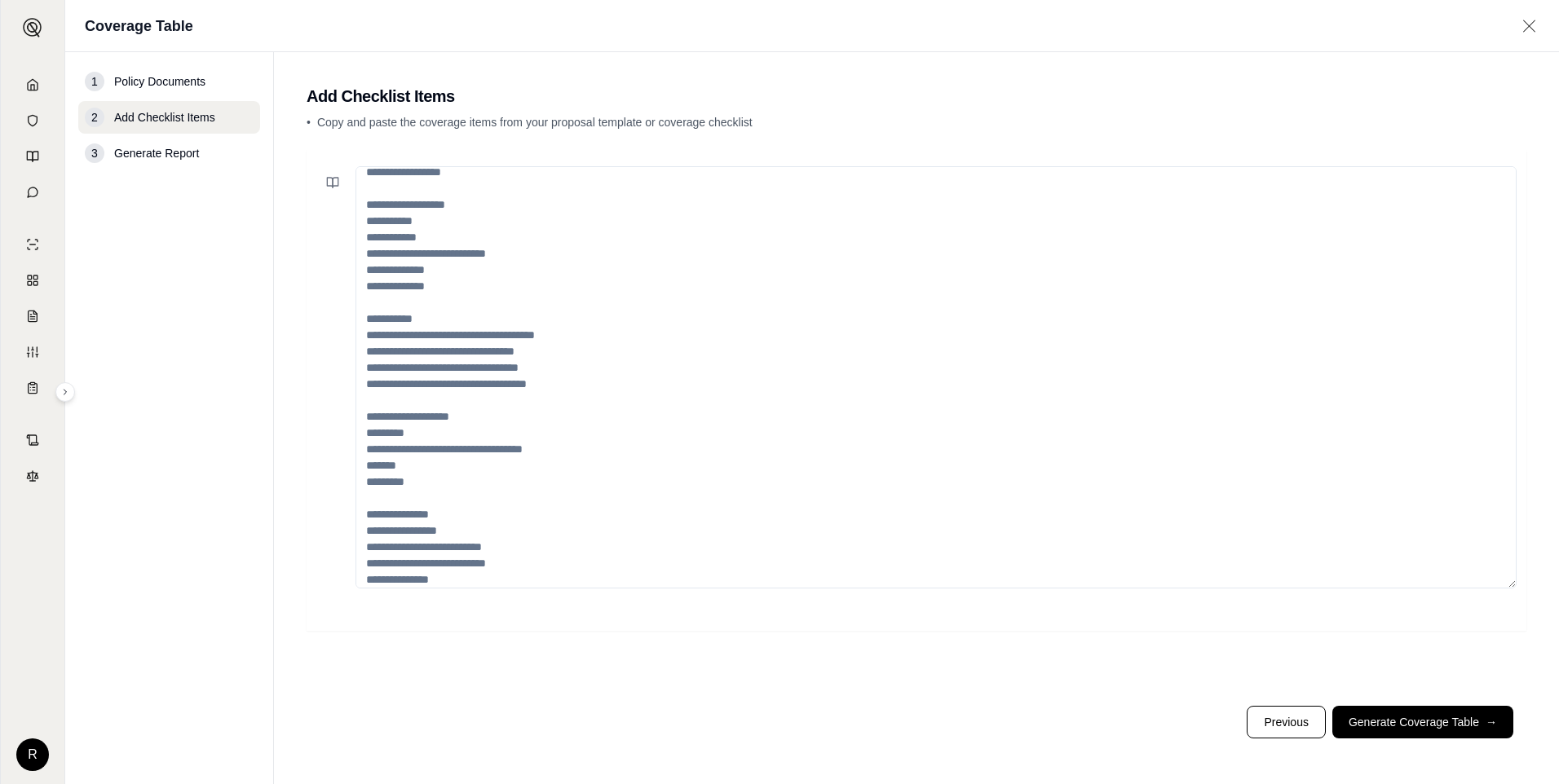
scroll to position [277, 0]
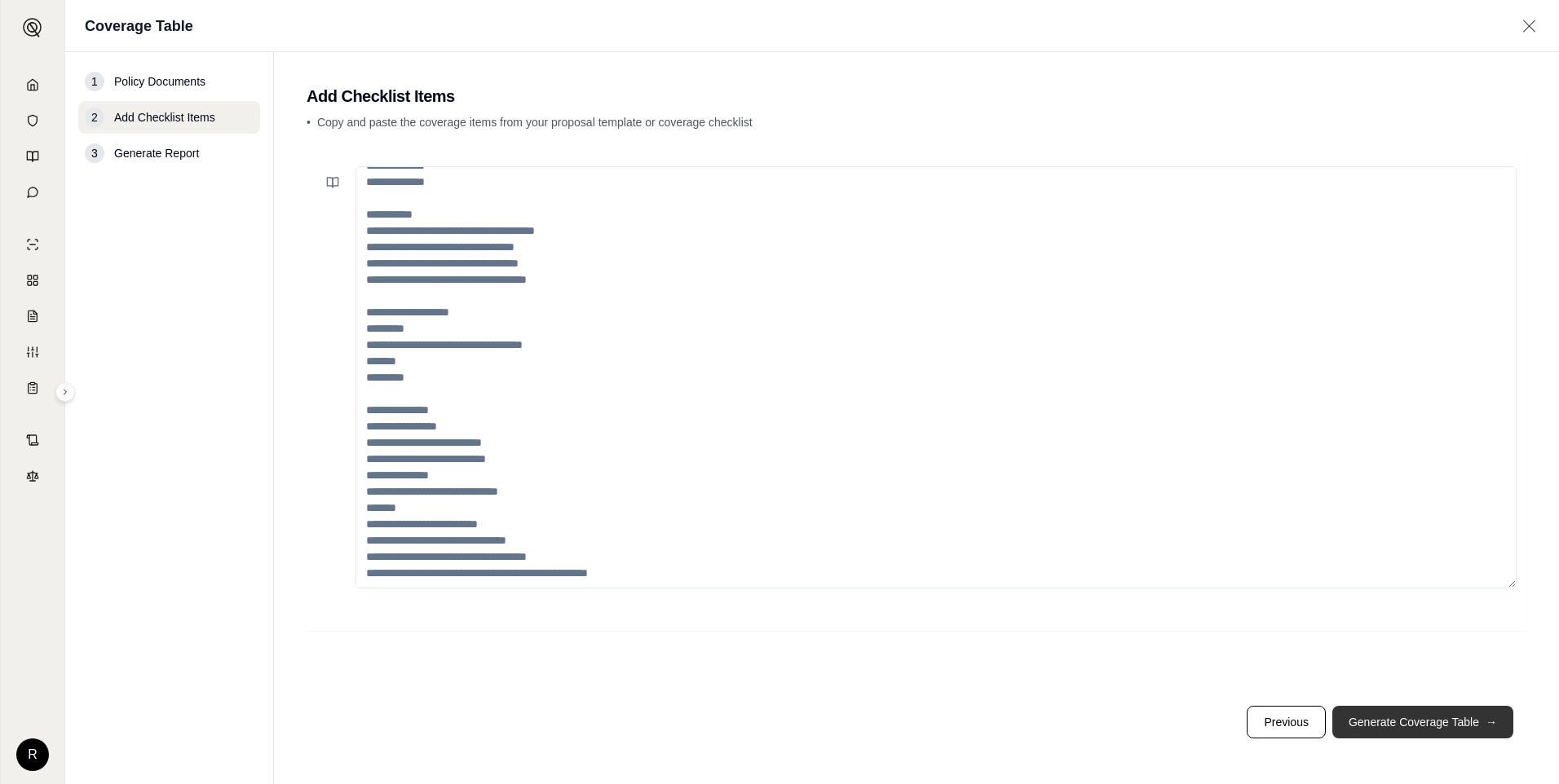
click at [1388, 716] on button "Generate Coverage Table →" at bounding box center [1423, 722] width 181 height 33
